Goal: Answer question/provide support

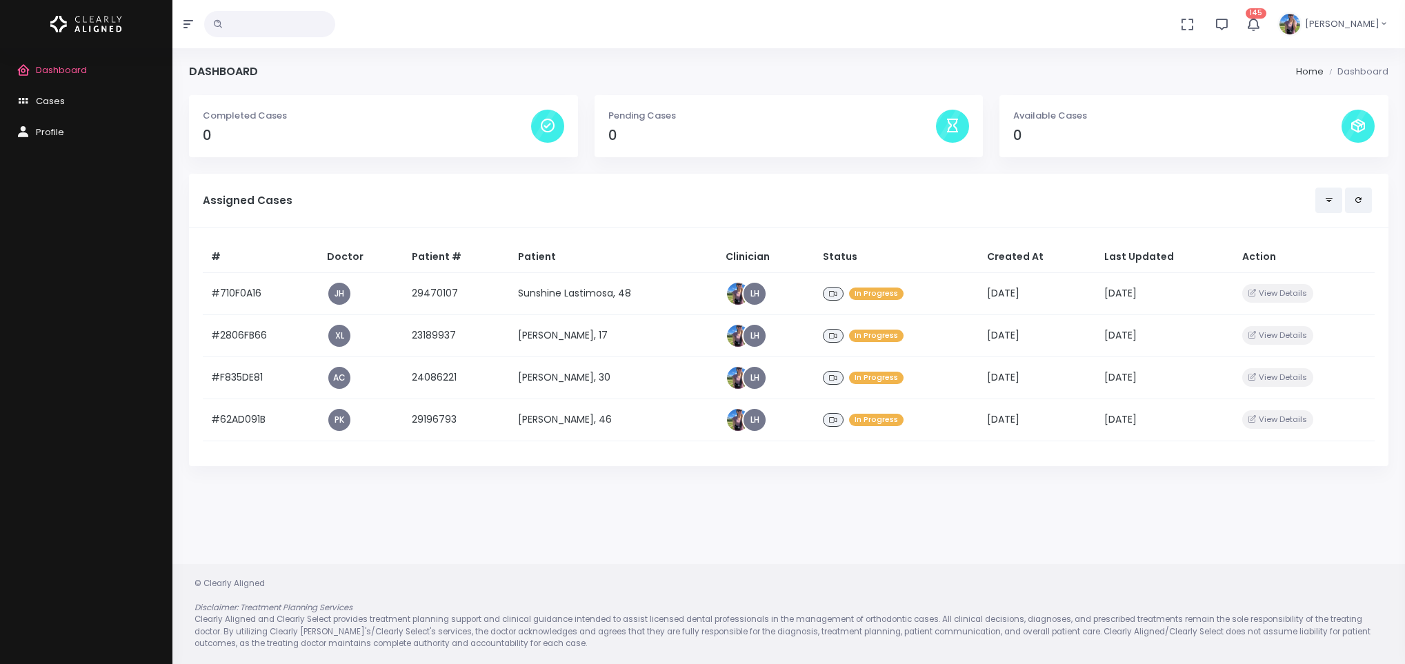
click at [563, 299] on td "Sunshine Lastimosa, 48" at bounding box center [614, 293] width 208 height 42
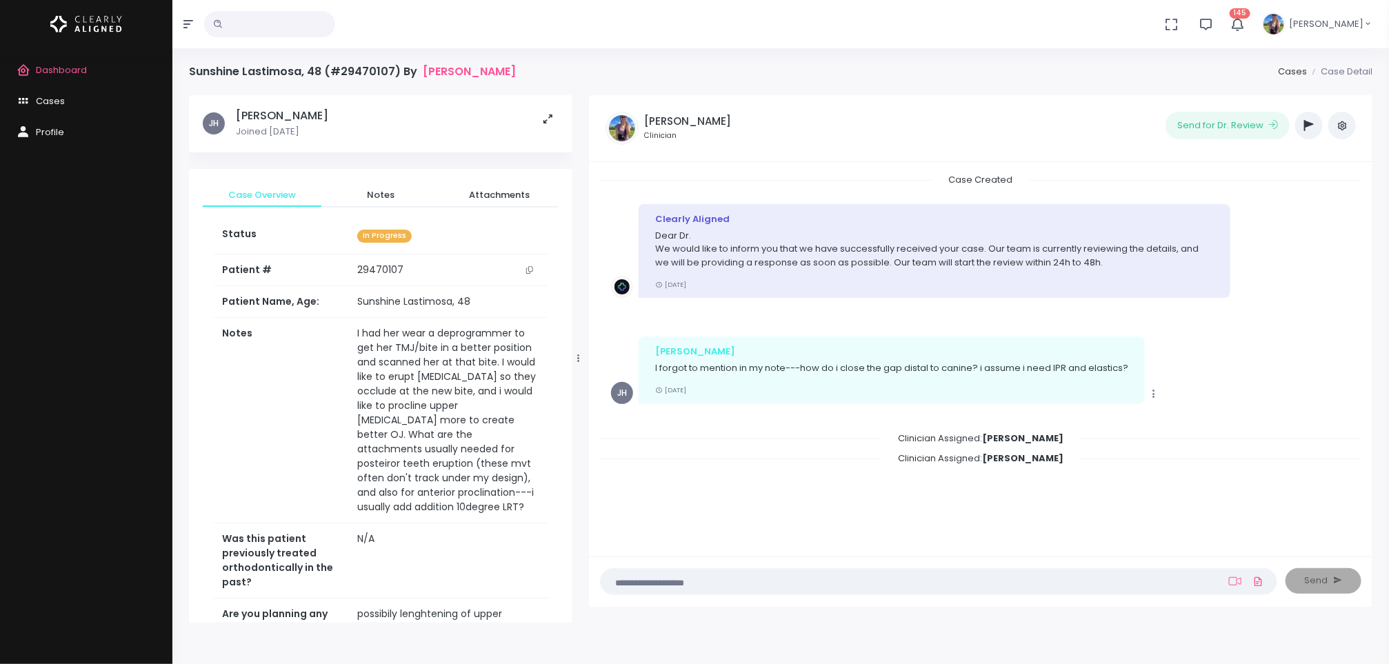
click at [1304, 129] on button "button" at bounding box center [1309, 126] width 28 height 28
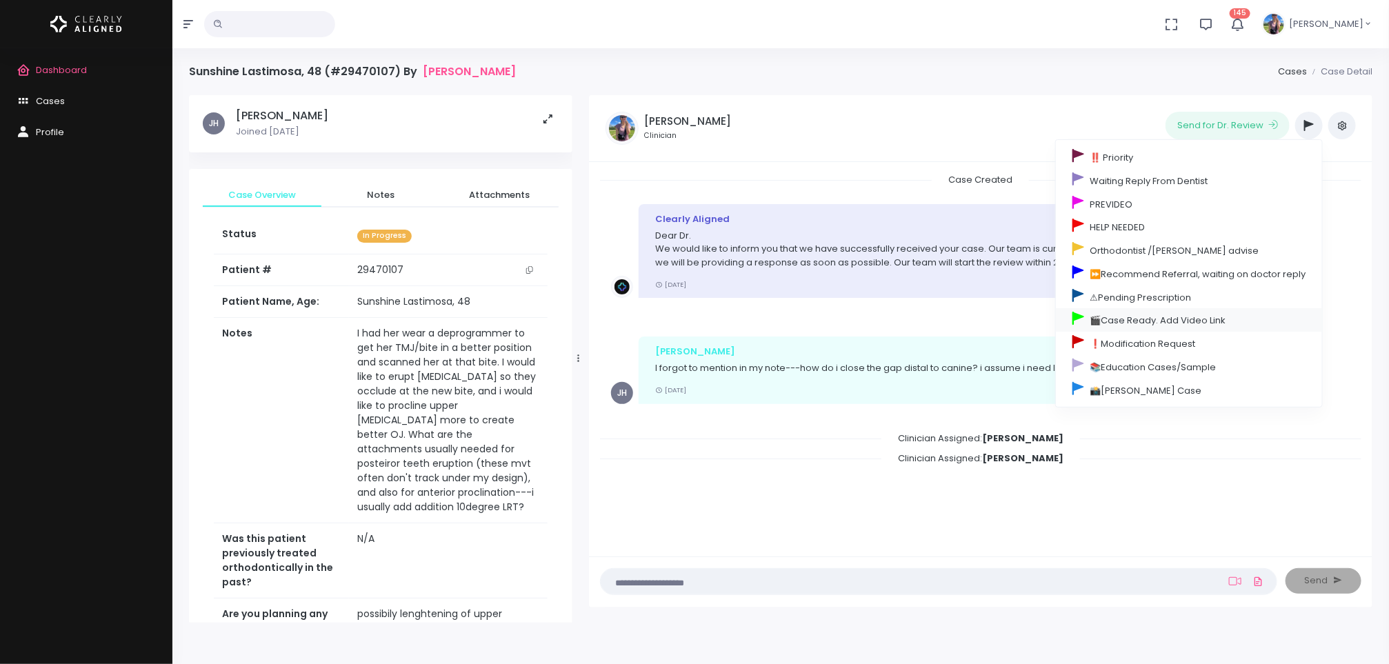
click at [1167, 323] on link "🎬Case Ready. Add Video Link" at bounding box center [1189, 319] width 266 height 23
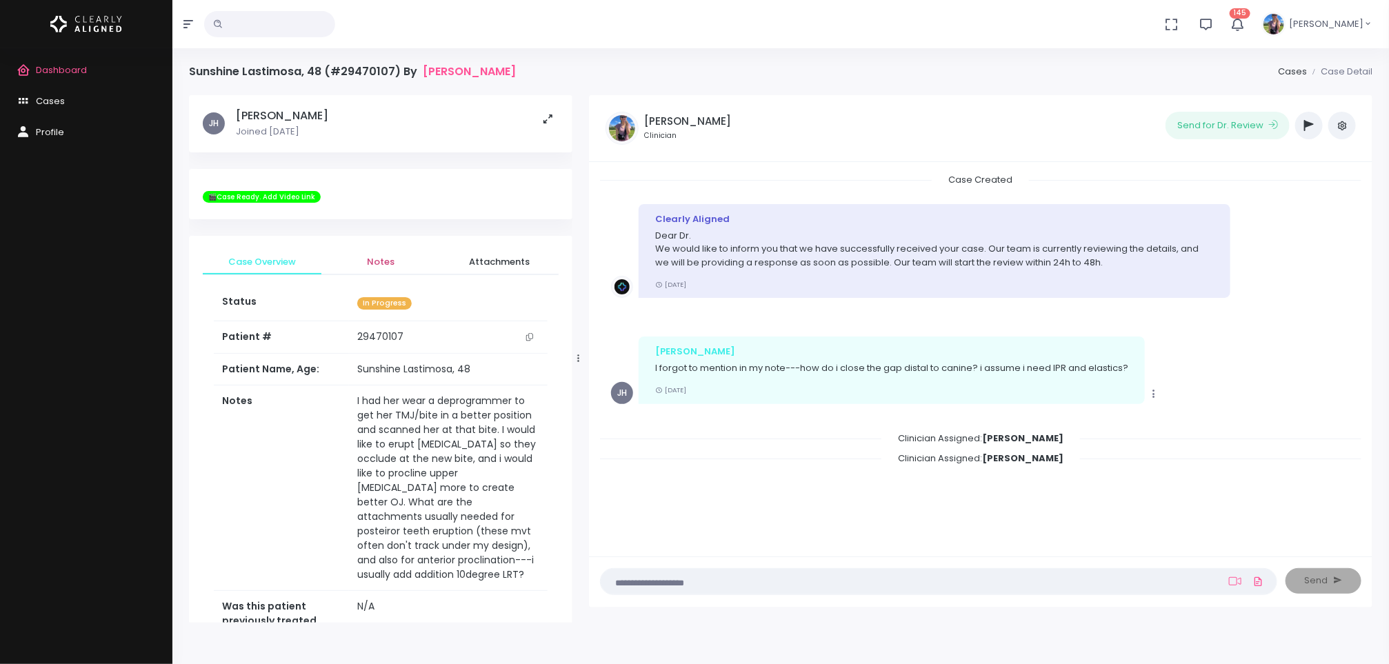
click at [383, 259] on span "Notes" at bounding box center [380, 262] width 97 height 14
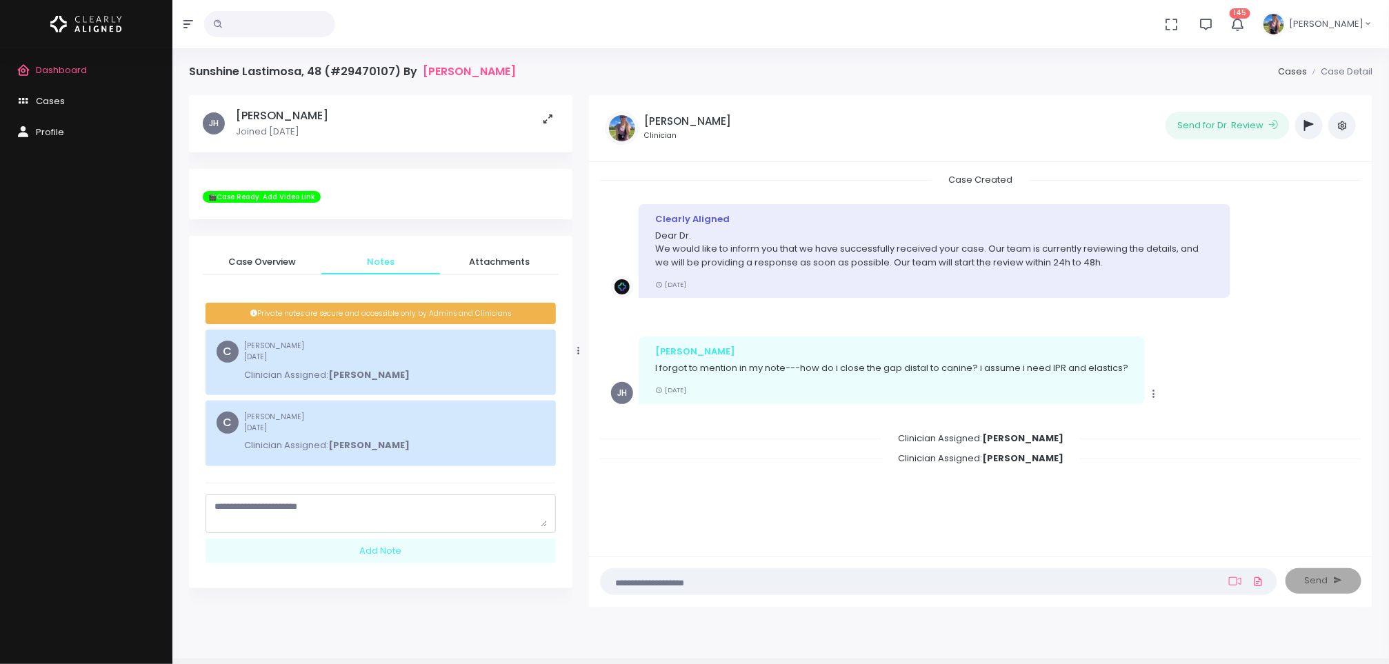
click at [346, 514] on textarea "scrollable content" at bounding box center [380, 513] width 332 height 27
type textarea "**********"
click at [362, 552] on div "Add Note" at bounding box center [381, 552] width 350 height 26
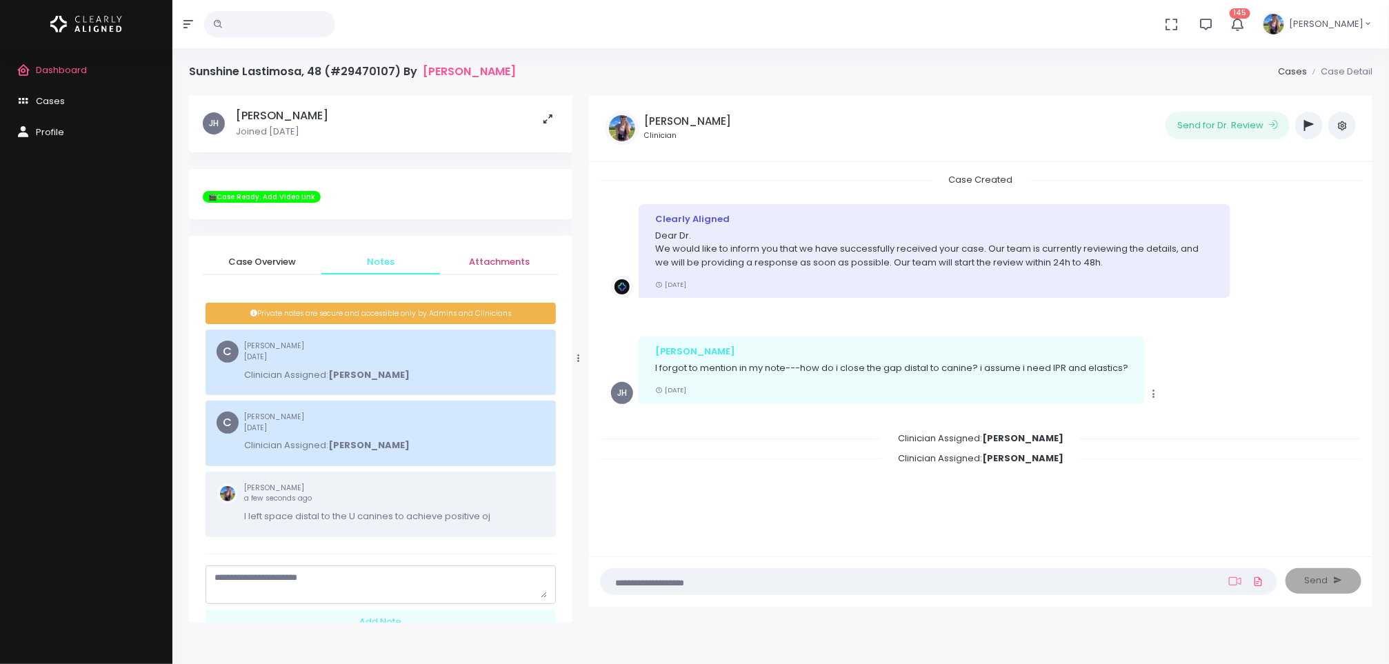
click at [499, 265] on span "Attachments" at bounding box center [499, 262] width 97 height 14
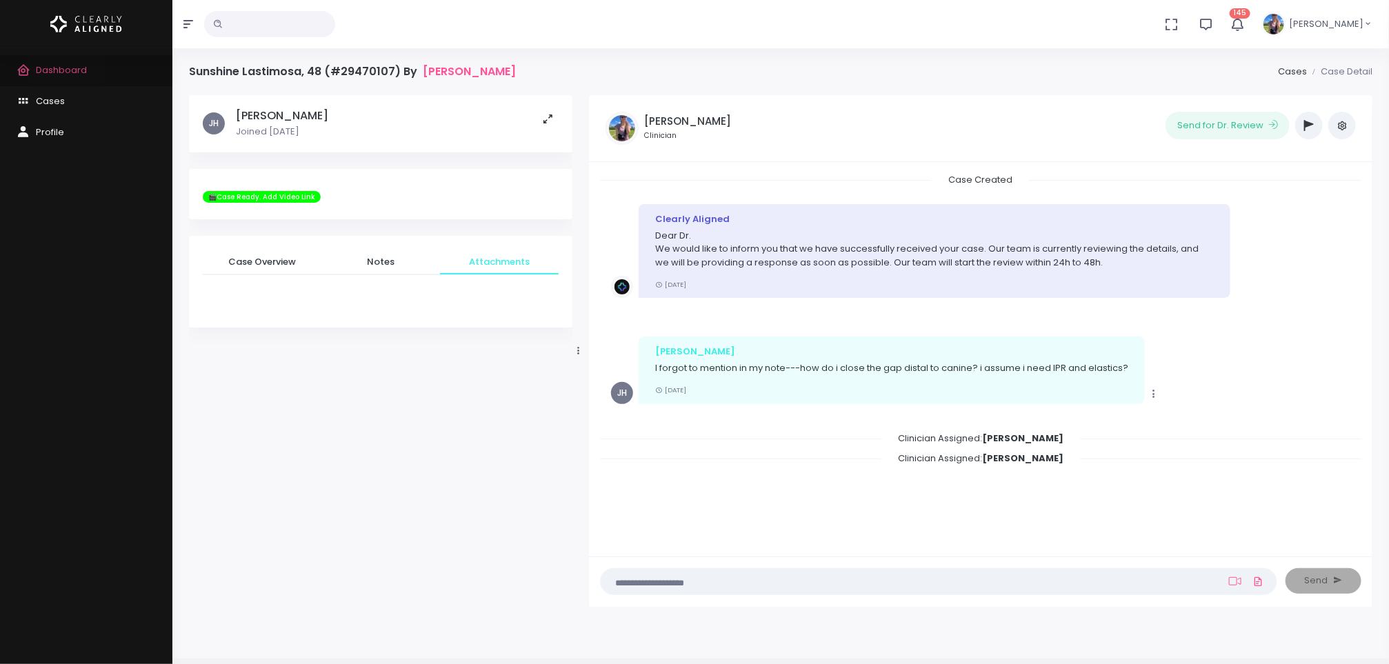
click at [66, 68] on span "Dashboard" at bounding box center [61, 69] width 51 height 13
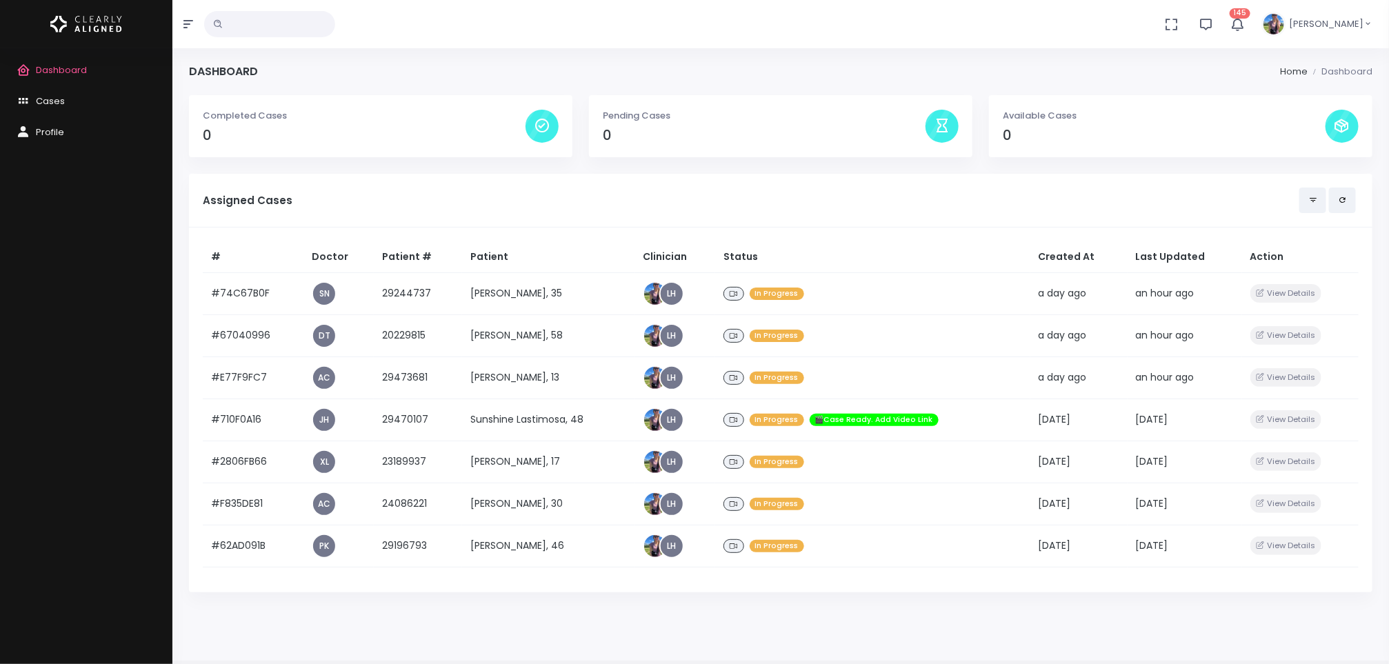
click at [543, 379] on td "[PERSON_NAME], 13" at bounding box center [548, 378] width 172 height 42
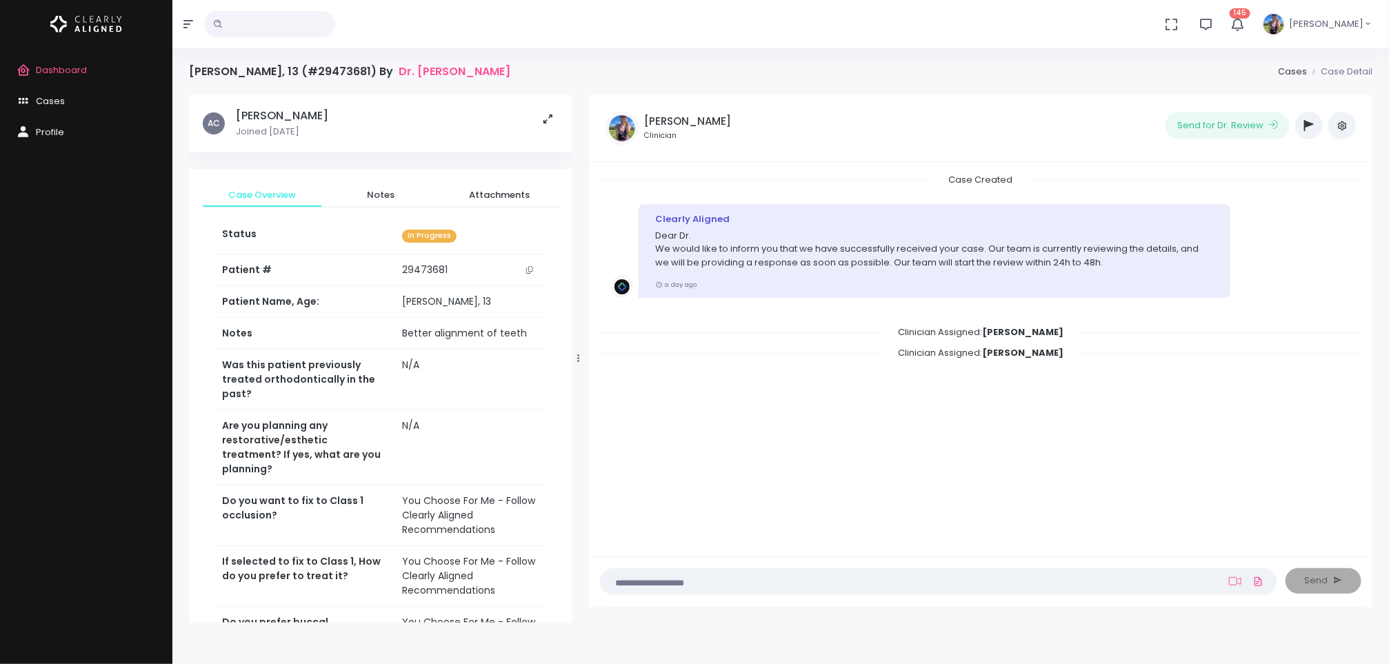
click at [530, 267] on icon "scrollable content" at bounding box center [529, 270] width 7 height 8
click at [73, 71] on span "Dashboard" at bounding box center [61, 69] width 51 height 13
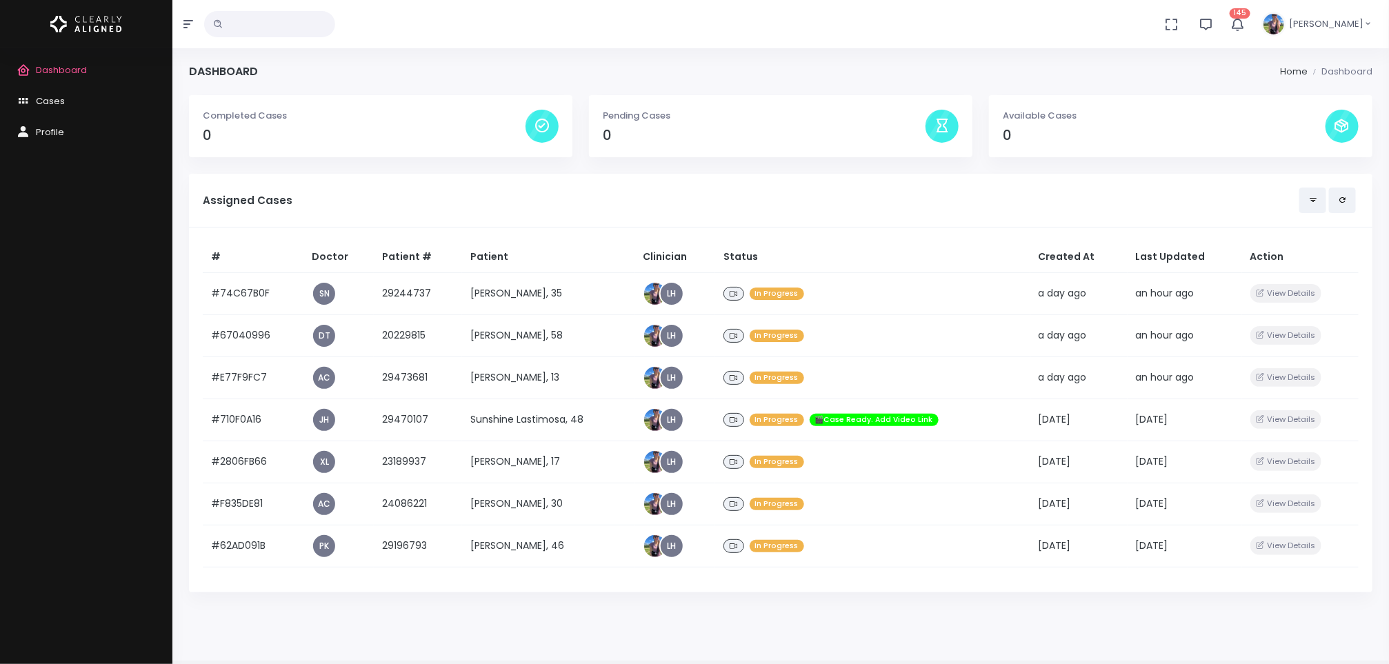
click at [519, 338] on td "[PERSON_NAME], 58" at bounding box center [548, 335] width 172 height 42
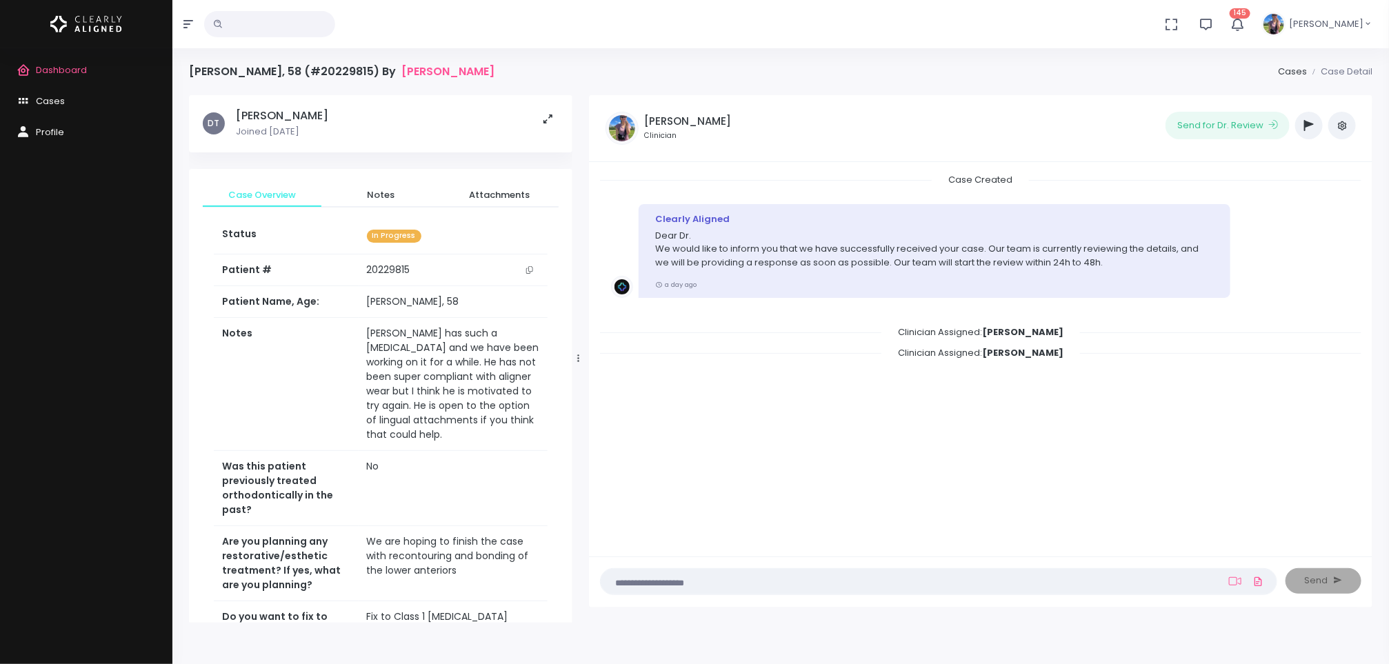
click at [530, 276] on button "scrollable content" at bounding box center [529, 270] width 19 height 14
click at [46, 70] on span "Dashboard" at bounding box center [61, 69] width 51 height 13
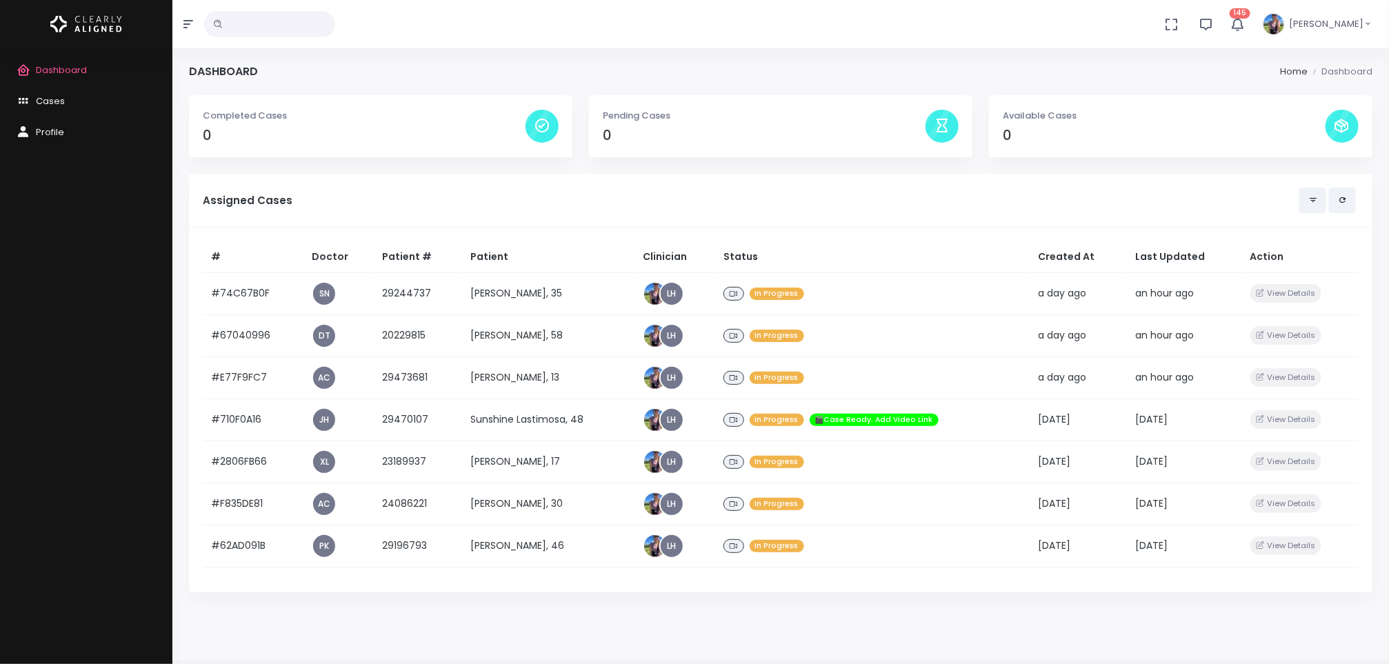
click at [503, 294] on td "[PERSON_NAME], 35" at bounding box center [548, 293] width 172 height 42
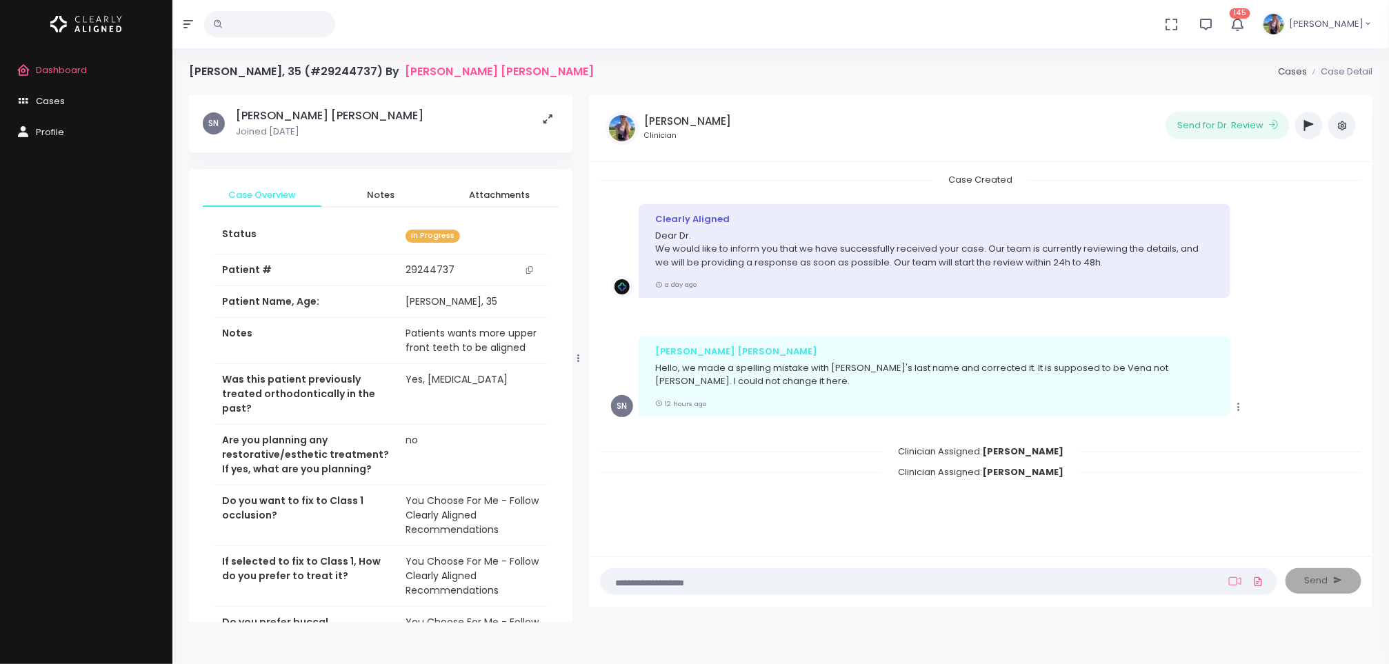
click at [530, 274] on button "scrollable content" at bounding box center [529, 270] width 19 height 14
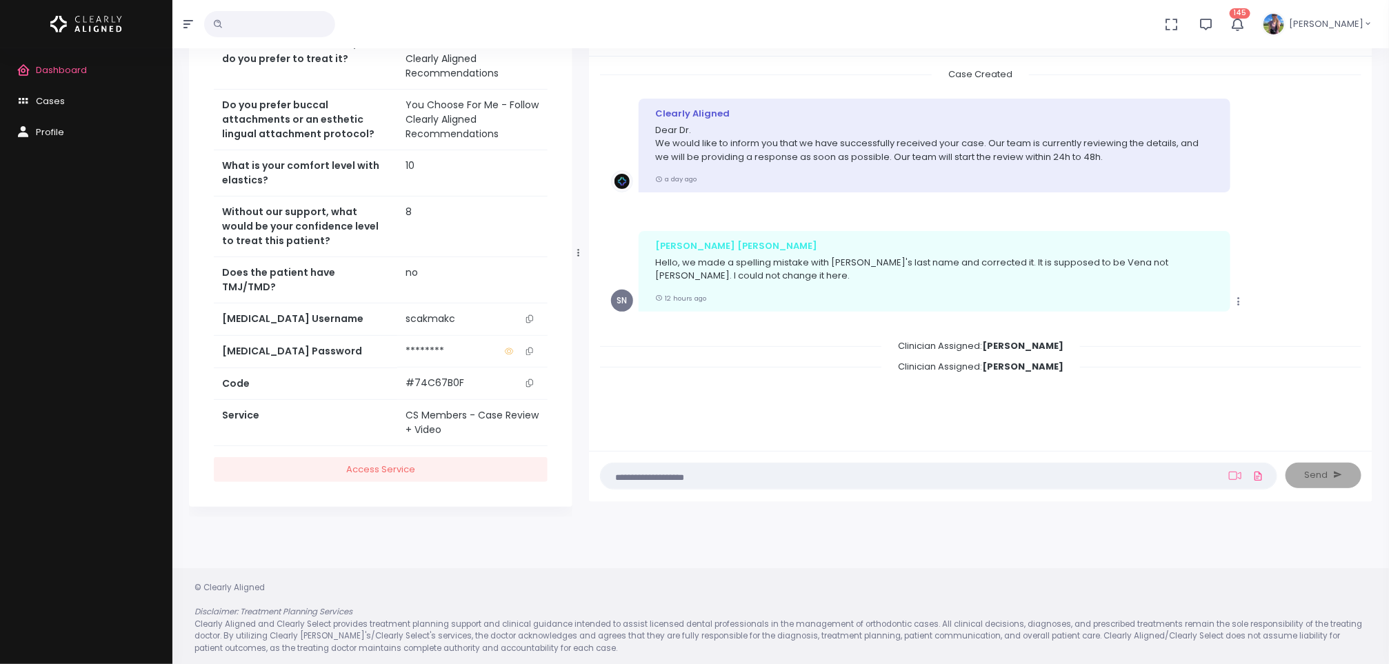
scroll to position [108, 0]
click at [350, 334] on th "[MEDICAL_DATA] Password" at bounding box center [305, 350] width 183 height 32
click at [534, 310] on button "scrollable content" at bounding box center [529, 317] width 19 height 14
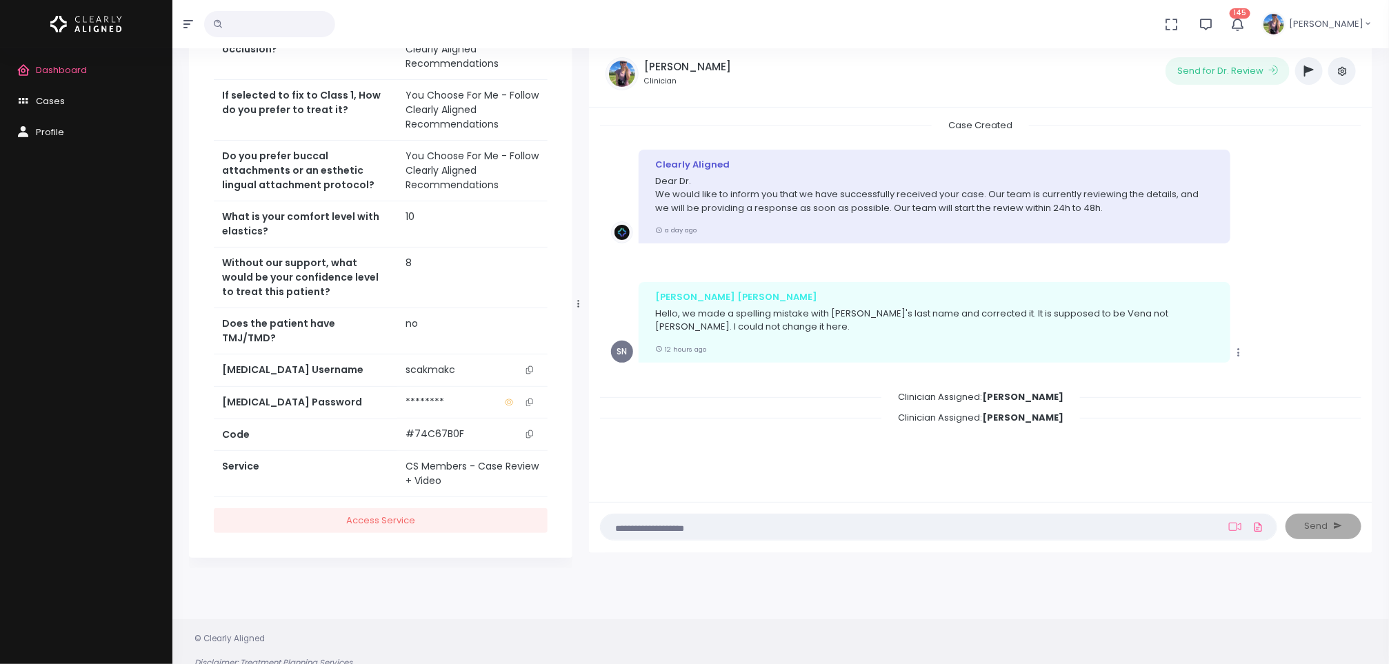
scroll to position [0, 0]
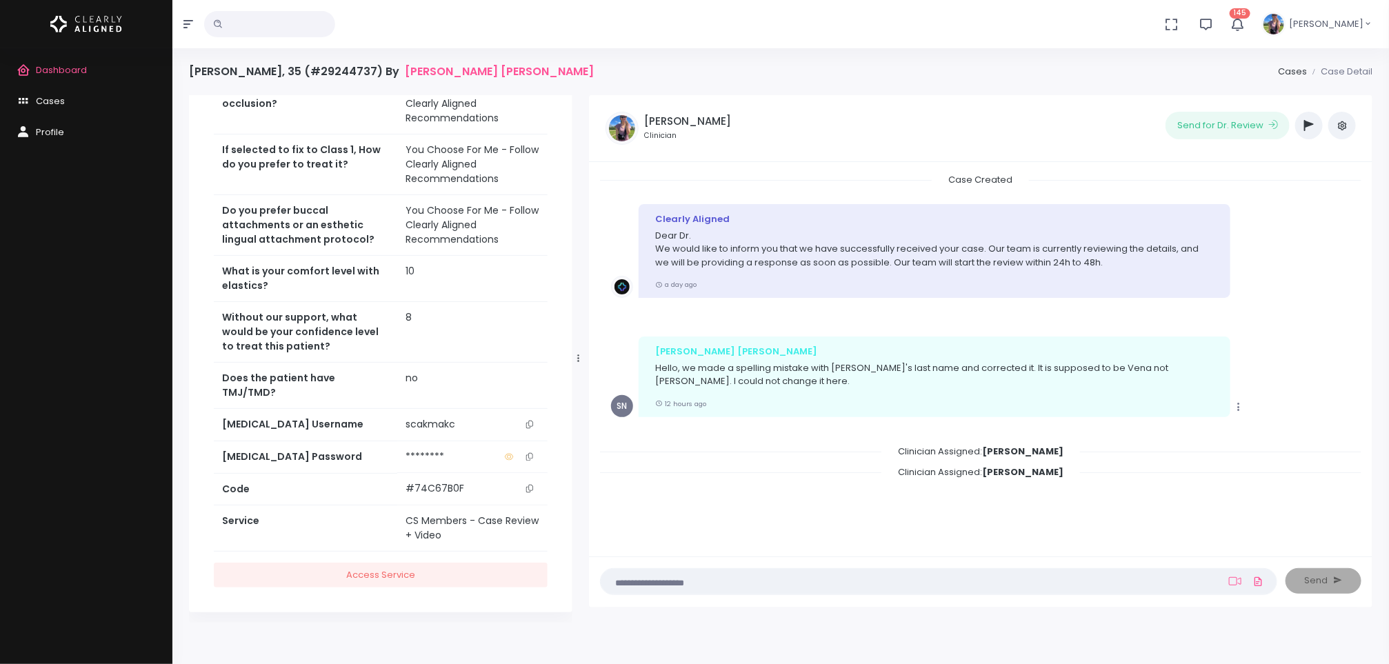
click at [880, 578] on textarea at bounding box center [912, 581] width 606 height 15
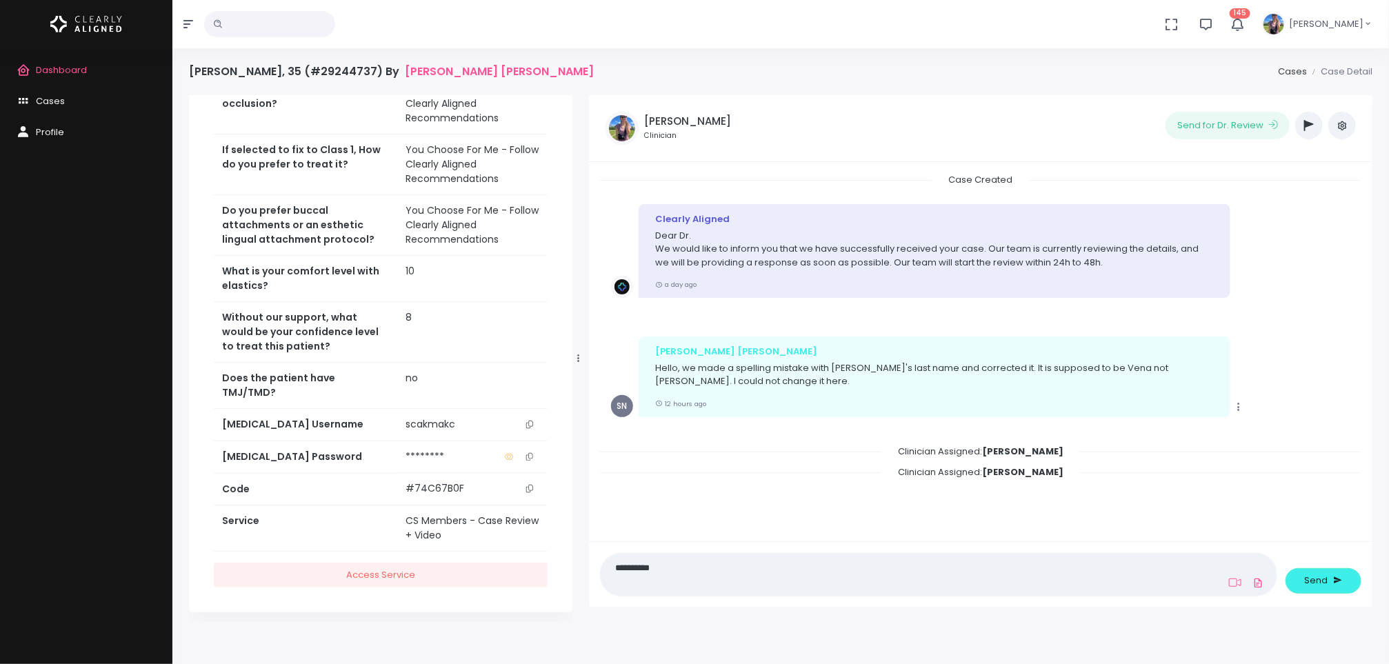
type textarea "**********"
click at [1330, 572] on button "Send" at bounding box center [1324, 581] width 76 height 26
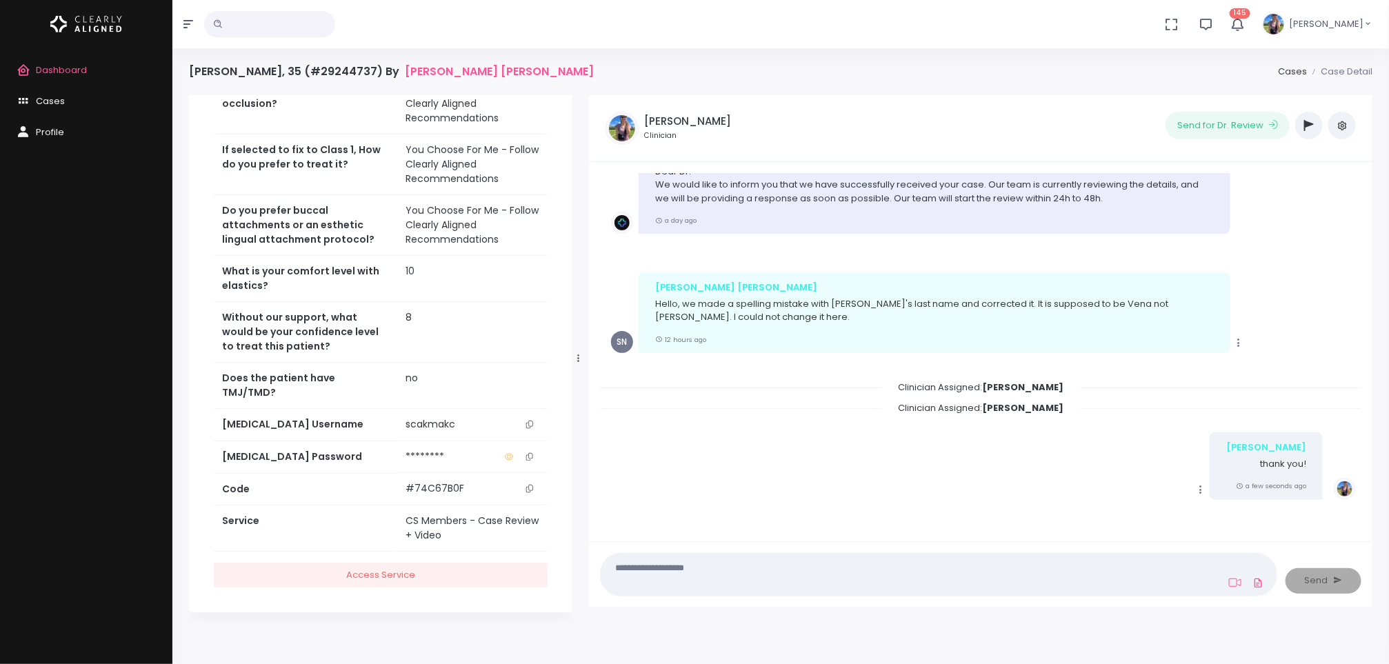
click at [526, 421] on icon "scrollable content" at bounding box center [529, 425] width 7 height 8
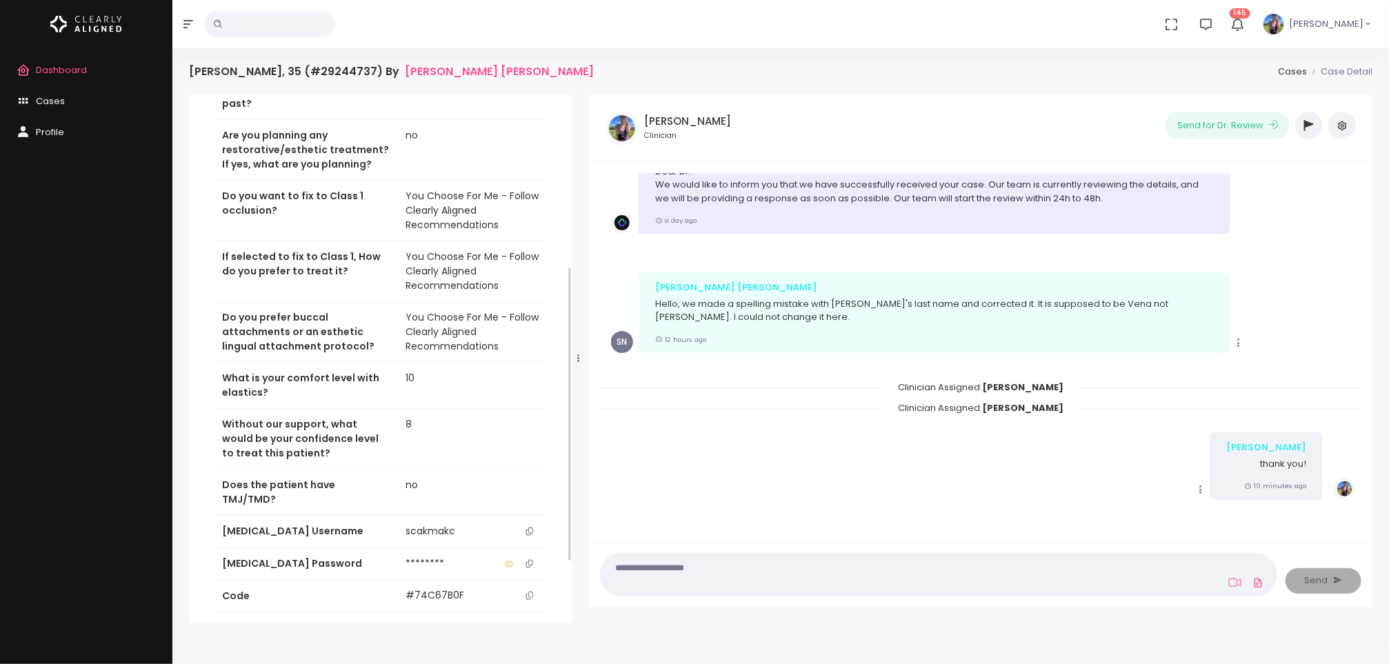
scroll to position [303, 0]
click at [74, 77] on link "Dashboard" at bounding box center [86, 70] width 172 height 31
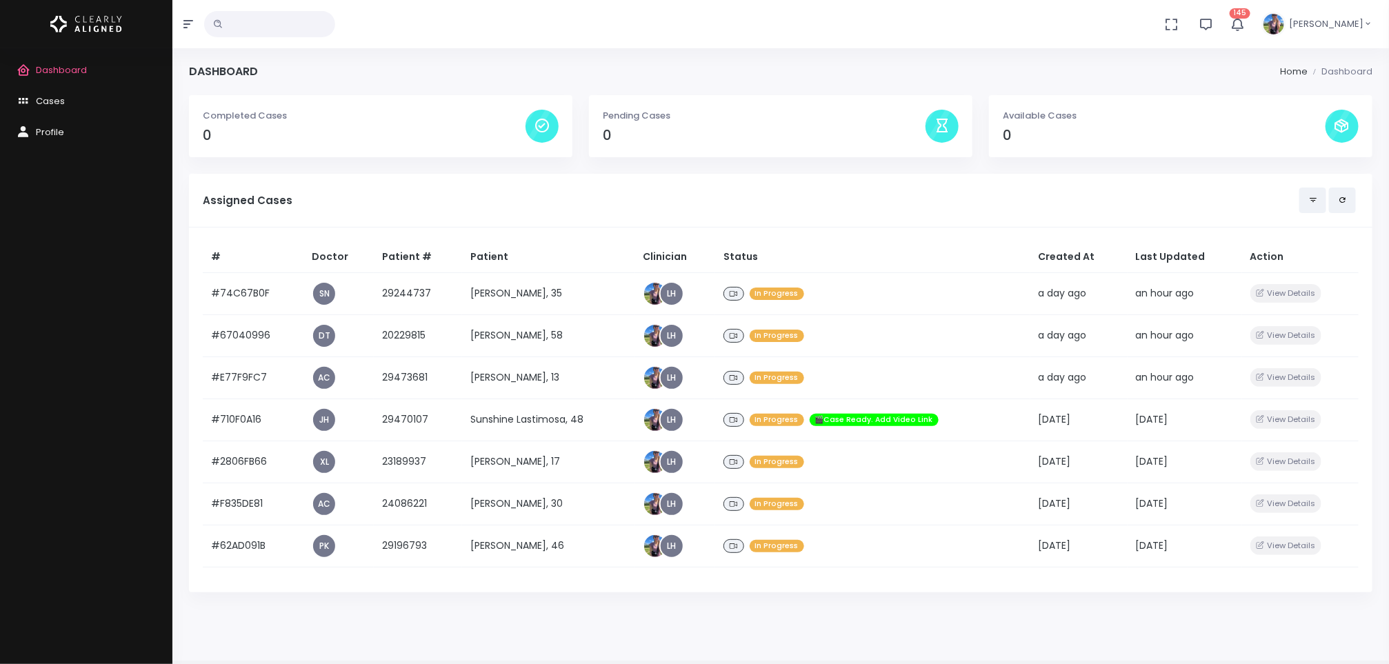
click at [503, 335] on td "[PERSON_NAME], 58" at bounding box center [548, 335] width 172 height 42
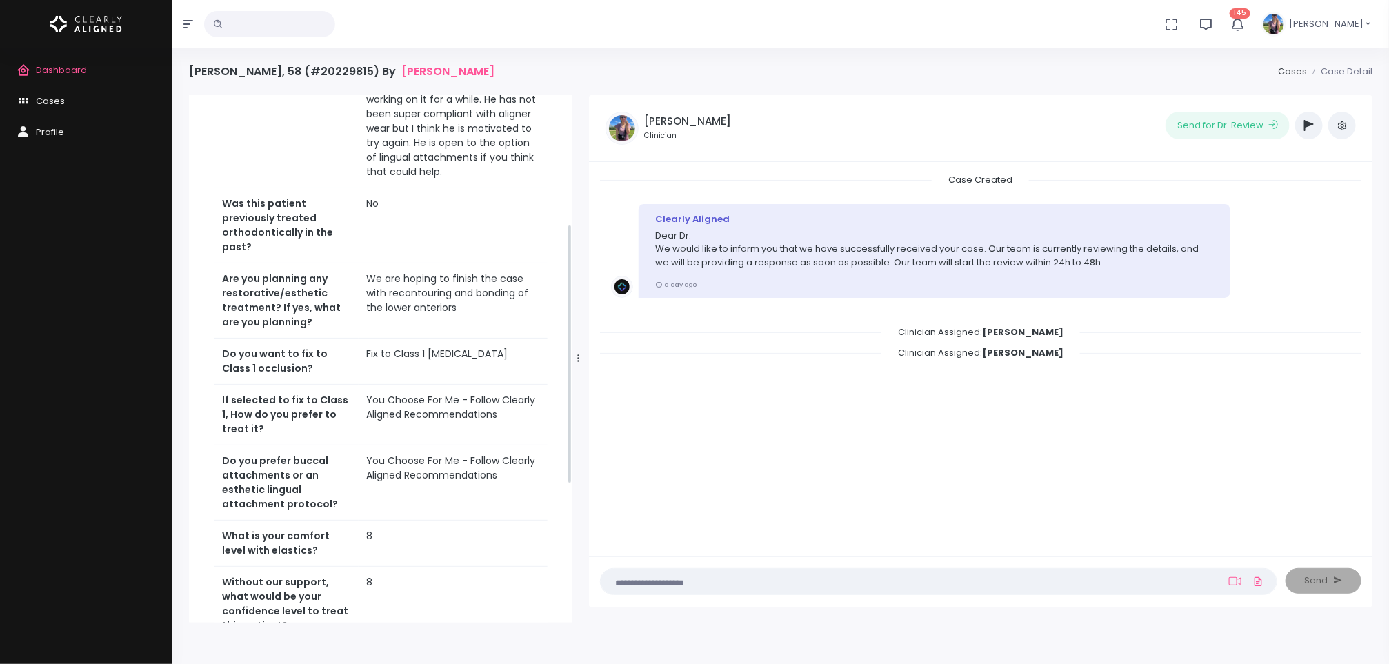
scroll to position [542, 0]
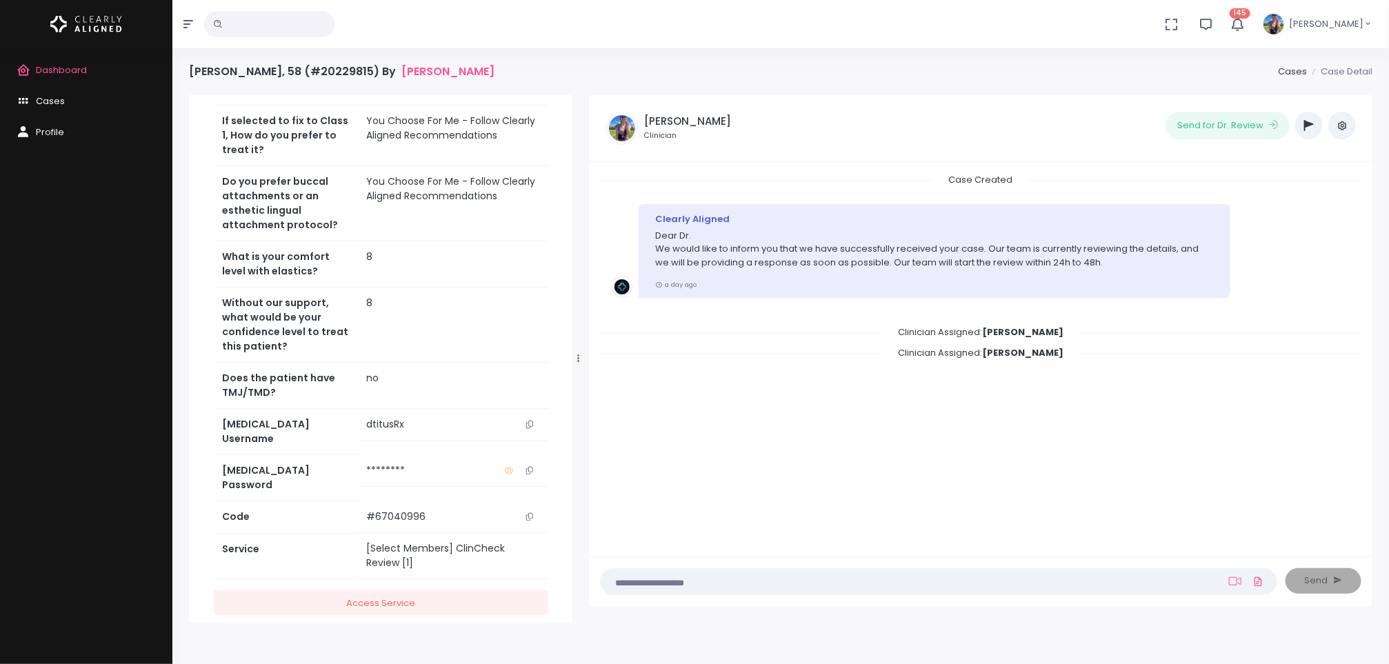
click at [530, 421] on icon "scrollable content" at bounding box center [529, 425] width 7 height 8
click at [54, 71] on span "Dashboard" at bounding box center [61, 69] width 51 height 13
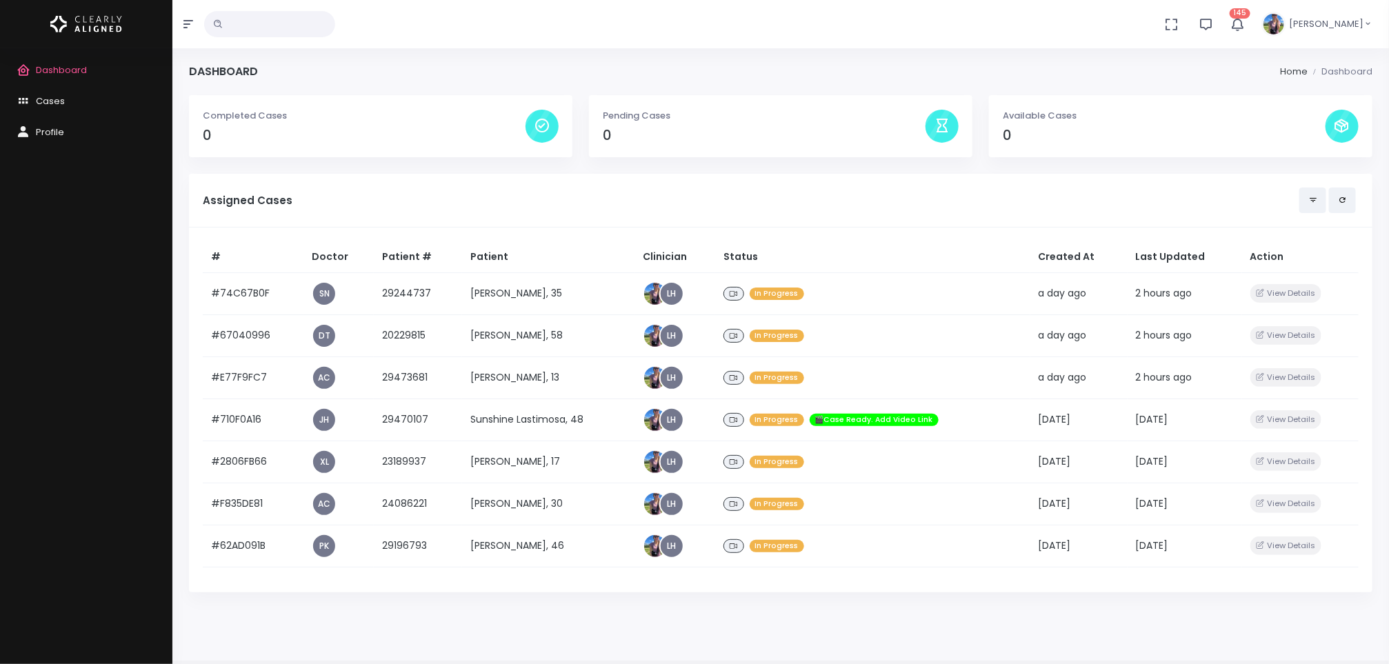
click at [548, 389] on td "[PERSON_NAME], 13" at bounding box center [548, 378] width 172 height 42
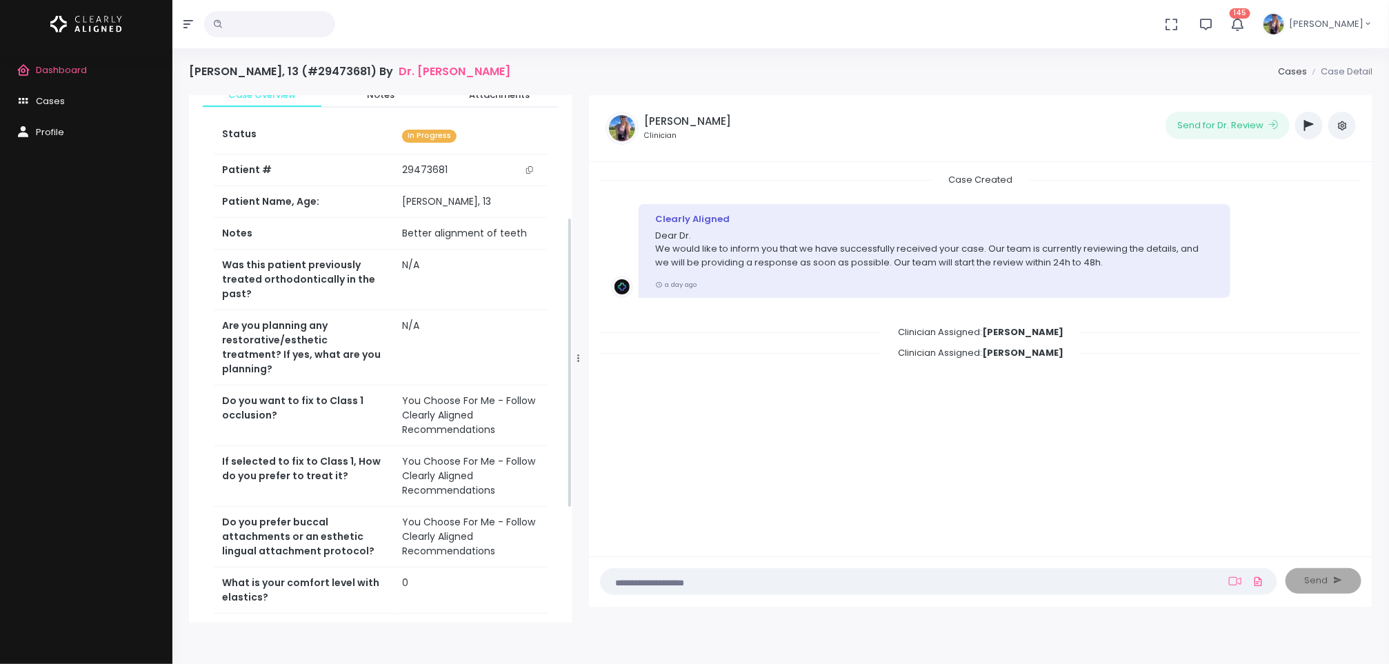
scroll to position [426, 0]
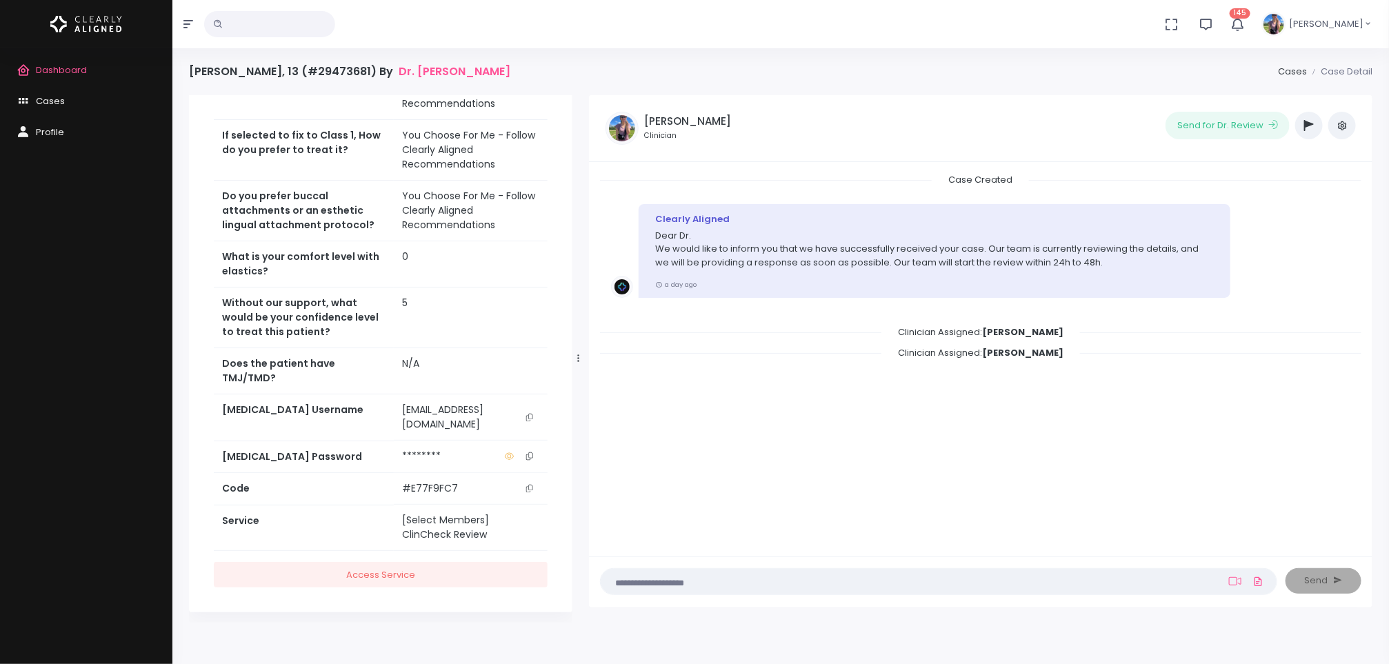
click at [524, 420] on button "scrollable content" at bounding box center [529, 417] width 19 height 29
click at [69, 58] on link "Dashboard" at bounding box center [86, 70] width 172 height 31
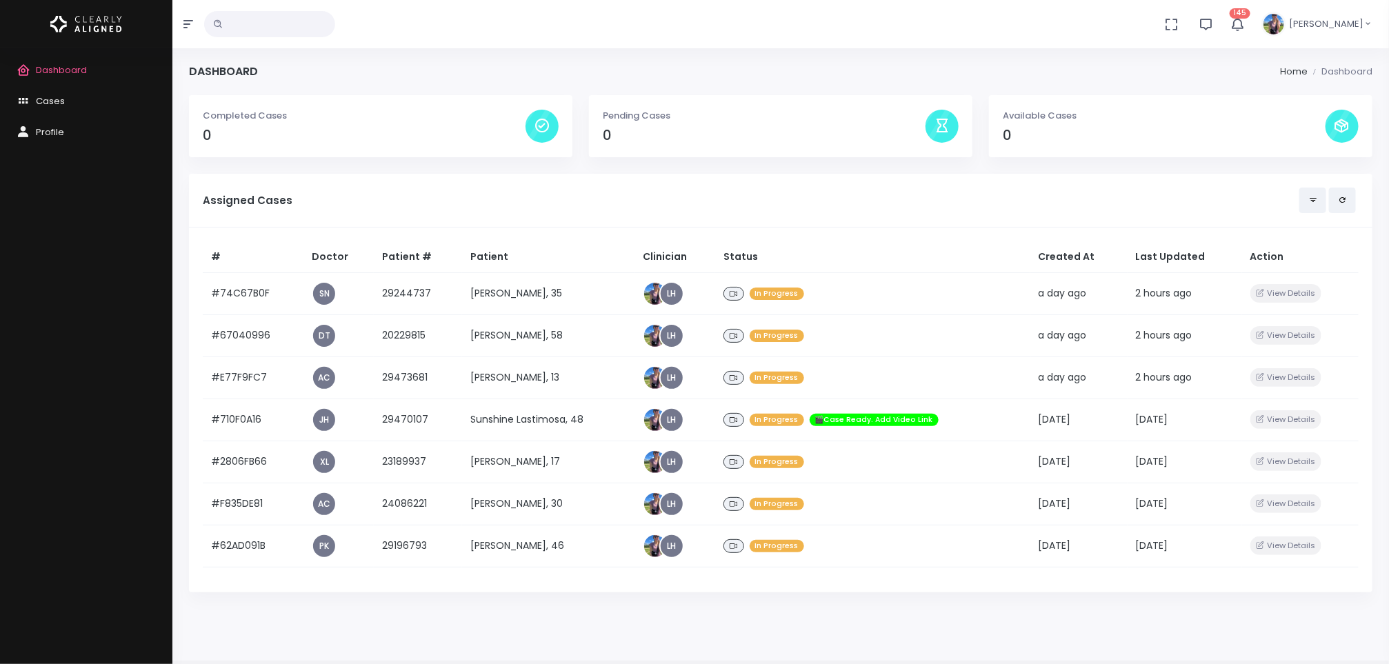
click at [495, 372] on td "[PERSON_NAME], 13" at bounding box center [548, 378] width 172 height 42
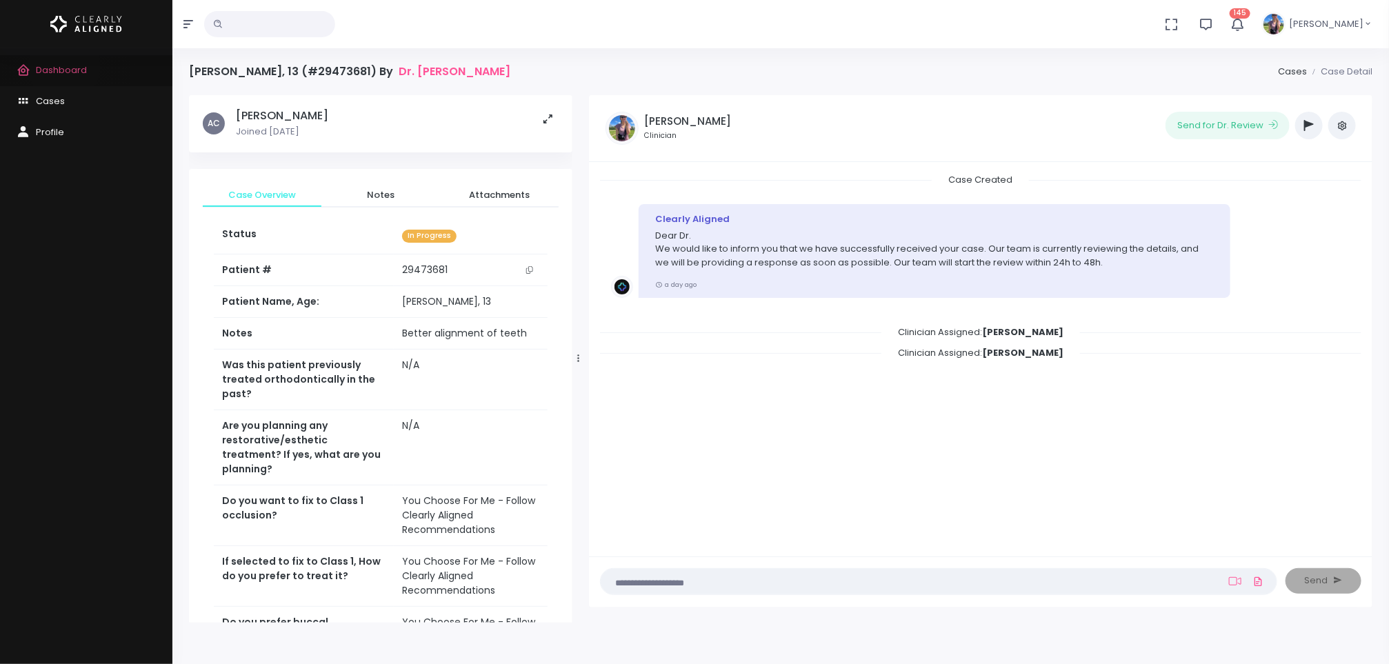
click at [64, 67] on span "Dashboard" at bounding box center [61, 69] width 51 height 13
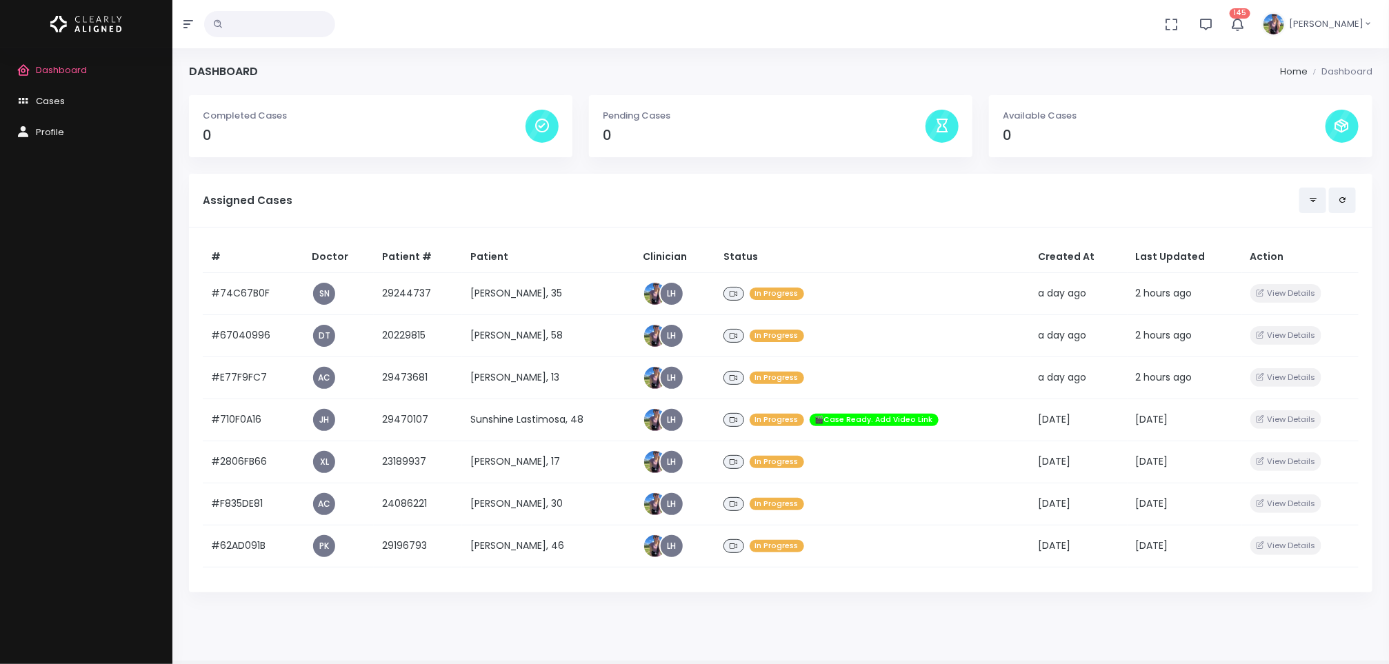
click at [530, 505] on td "[PERSON_NAME], 30" at bounding box center [548, 504] width 172 height 42
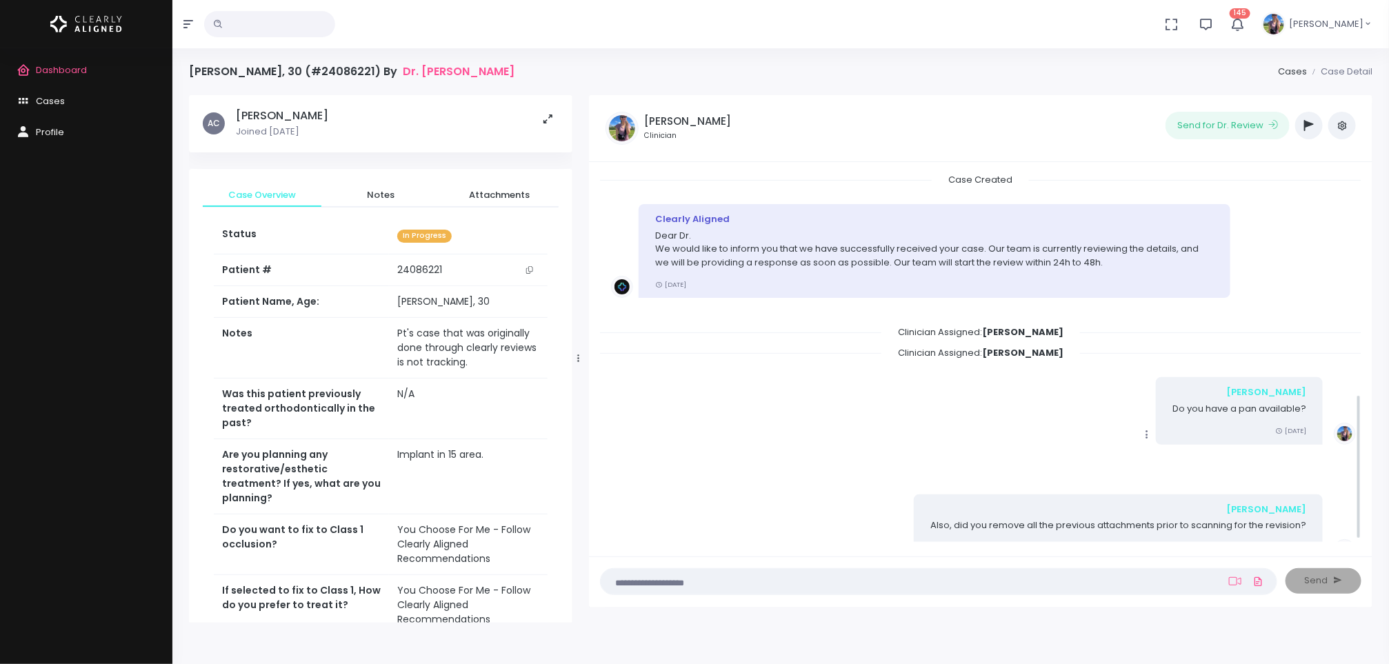
scroll to position [559, 0]
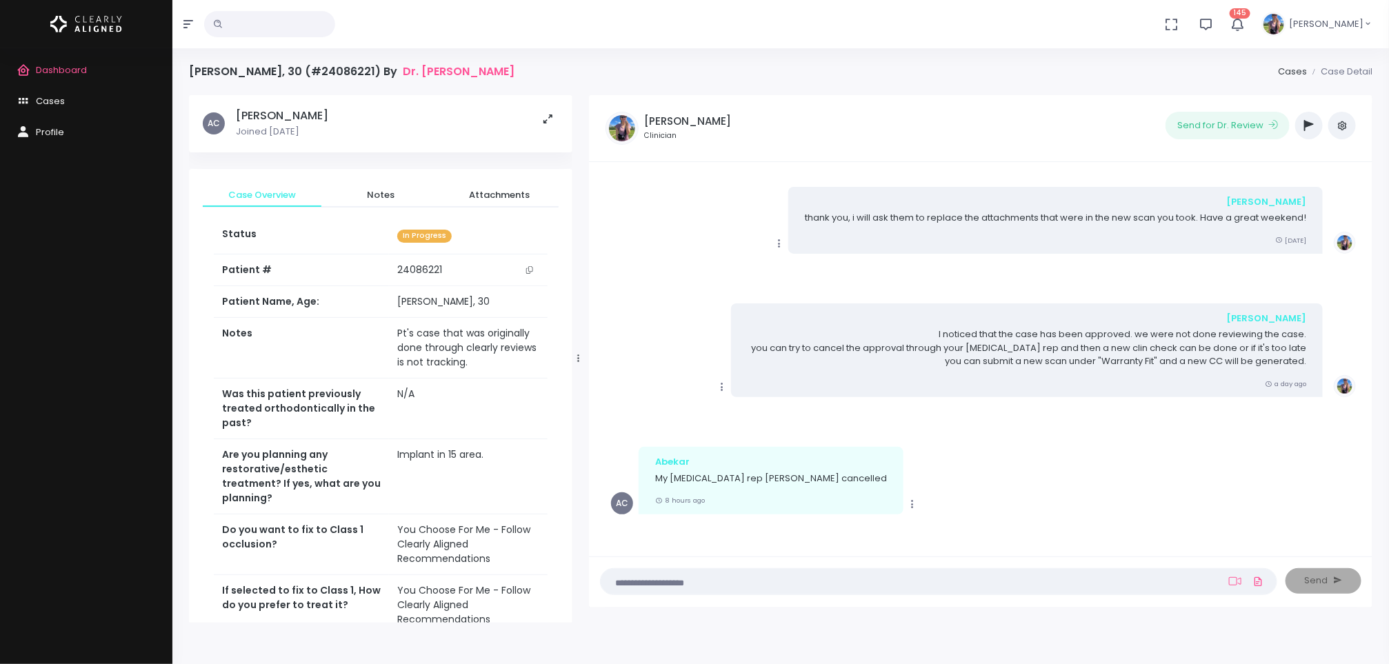
click at [853, 582] on textarea at bounding box center [912, 581] width 606 height 15
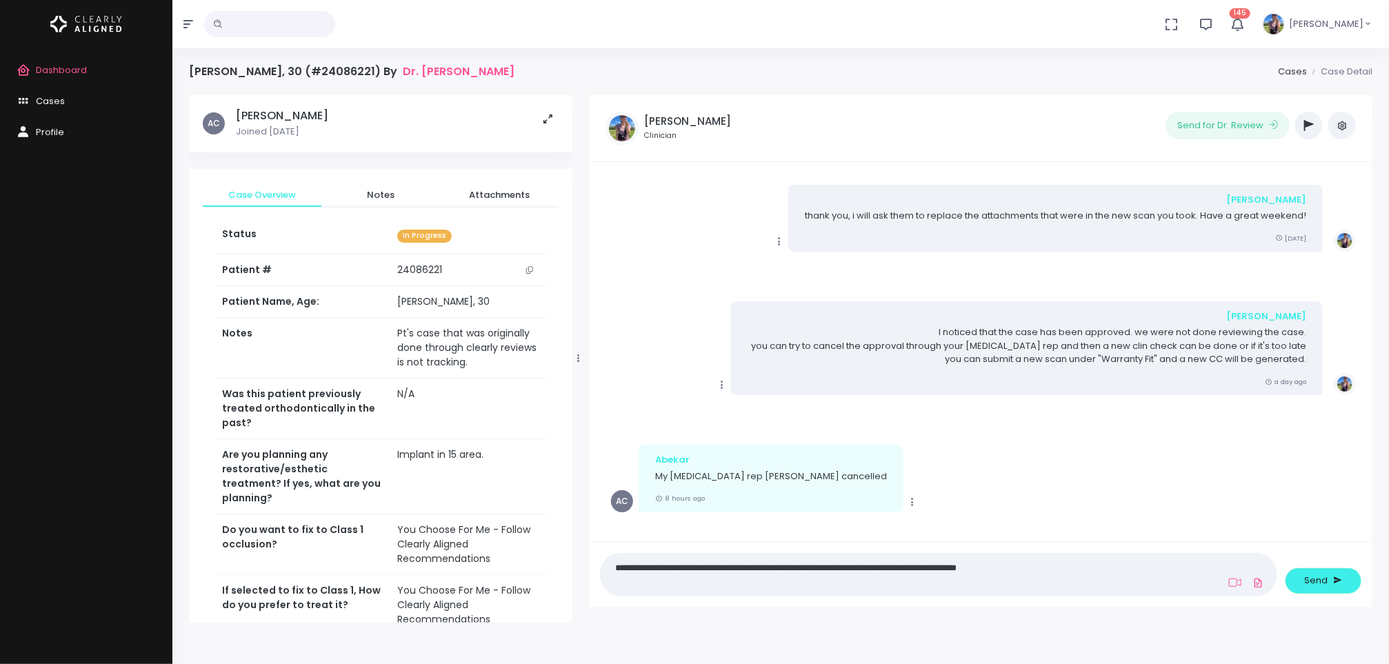
type textarea "**********"
click at [1310, 583] on span "Send" at bounding box center [1316, 581] width 23 height 14
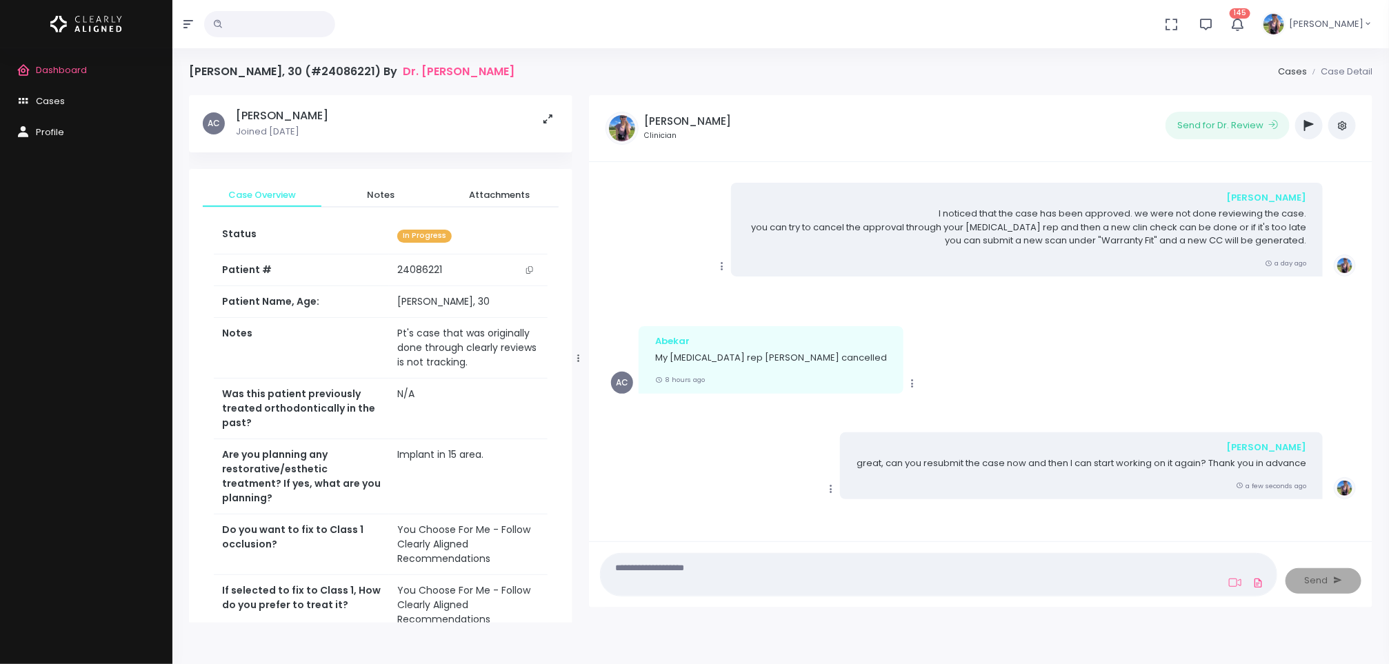
click at [79, 64] on span "Dashboard" at bounding box center [61, 69] width 51 height 13
